Goal: Find contact information: Obtain details needed to contact an individual or organization

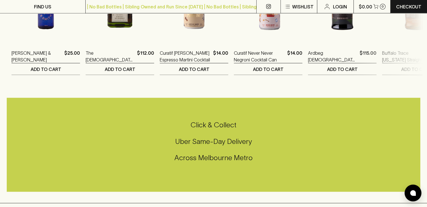
scroll to position [1374, 0]
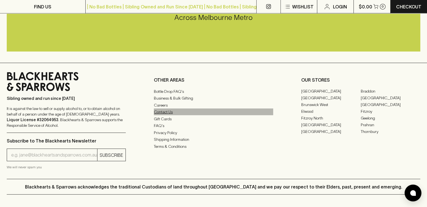
click at [168, 115] on link "Contact Us" at bounding box center [213, 112] width 119 height 7
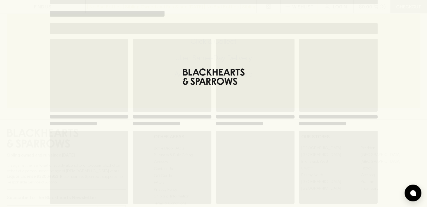
scroll to position [0, 0]
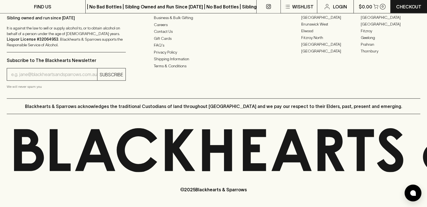
scroll to position [1367, 0]
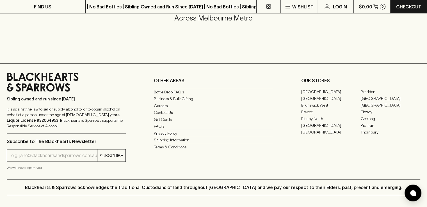
click at [173, 137] on link "Privacy Policy" at bounding box center [213, 133] width 119 height 7
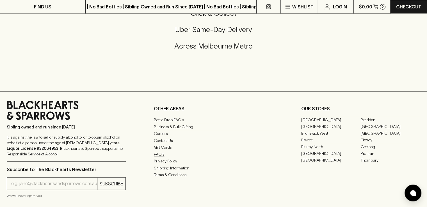
scroll to position [645, 0]
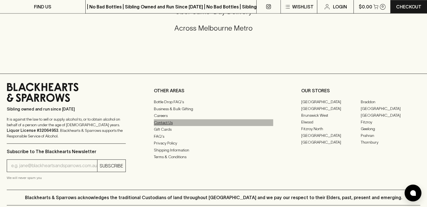
click at [170, 125] on link "Contact Us" at bounding box center [213, 122] width 119 height 7
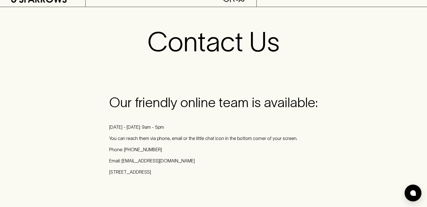
scroll to position [56, 0]
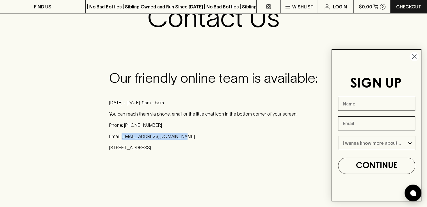
drag, startPoint x: 122, startPoint y: 136, endPoint x: 177, endPoint y: 136, distance: 55.0
click at [177, 136] on p "Email: [EMAIL_ADDRESS][DOMAIN_NAME]" at bounding box center [213, 136] width 208 height 7
copy p "online@blackhearts.com.au"
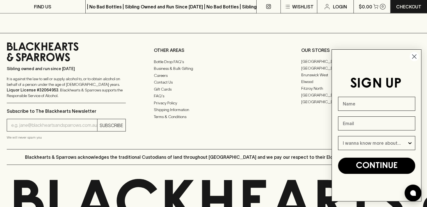
scroll to position [1395, 0]
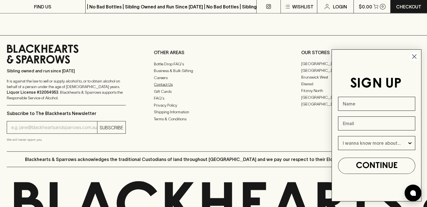
click at [170, 88] on link "Contact Us" at bounding box center [213, 84] width 119 height 7
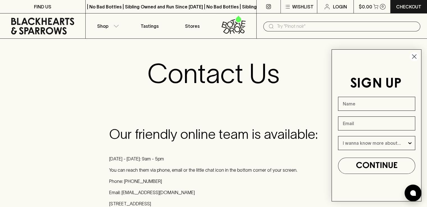
drag, startPoint x: 414, startPoint y: 56, endPoint x: 294, endPoint y: 26, distance: 123.4
click at [414, 56] on icon "Close dialog" at bounding box center [414, 57] width 4 height 4
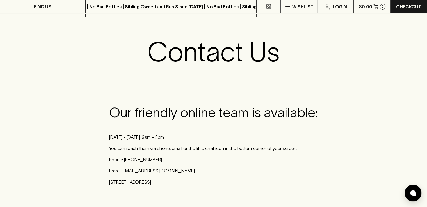
scroll to position [56, 0]
